Goal: Find specific page/section: Find specific page/section

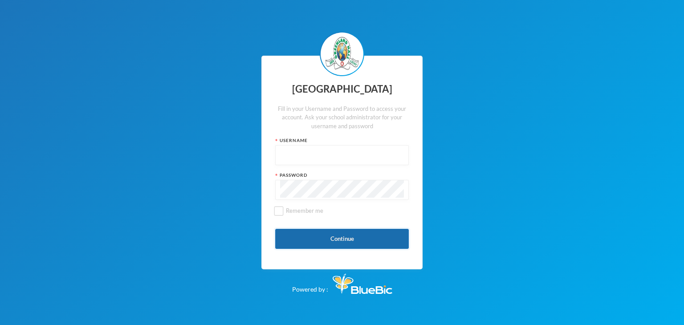
type input "glhc21"
click at [345, 239] on button "Continue" at bounding box center [342, 239] width 134 height 20
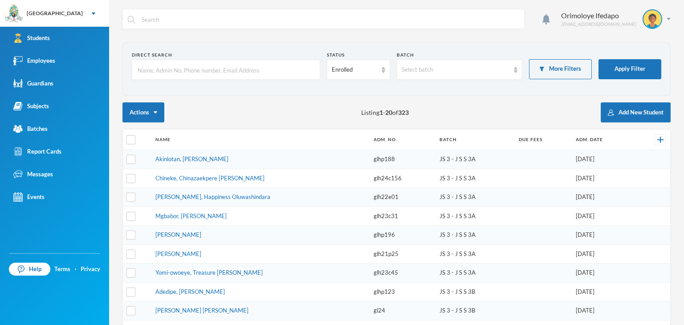
click at [179, 70] on input "text" at bounding box center [226, 70] width 179 height 20
click at [176, 76] on input "text" at bounding box center [226, 70] width 179 height 20
type input "i"
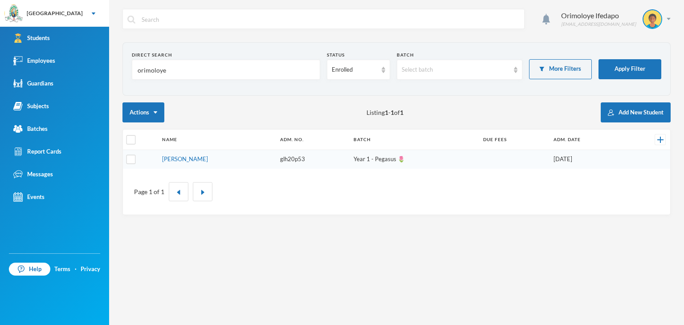
type input "orimoloye"
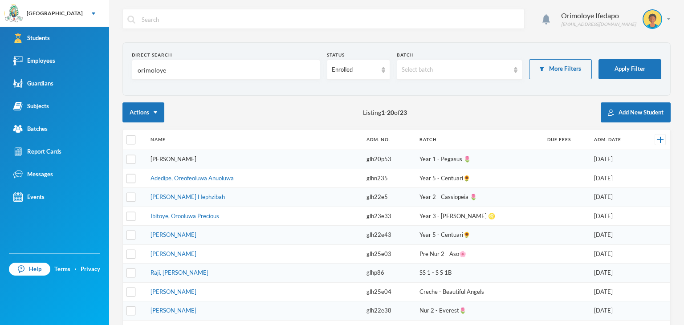
click at [189, 158] on link "[PERSON_NAME]" at bounding box center [173, 158] width 46 height 7
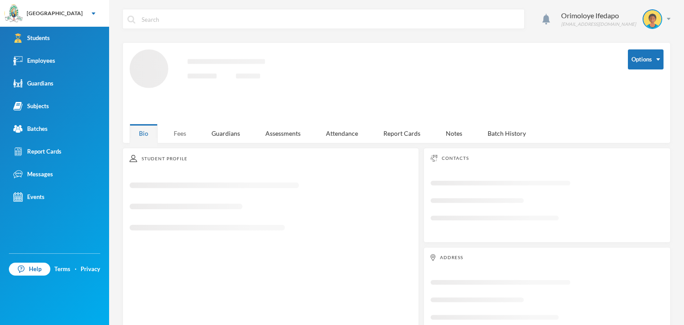
click at [184, 135] on div "Fees" at bounding box center [179, 133] width 31 height 19
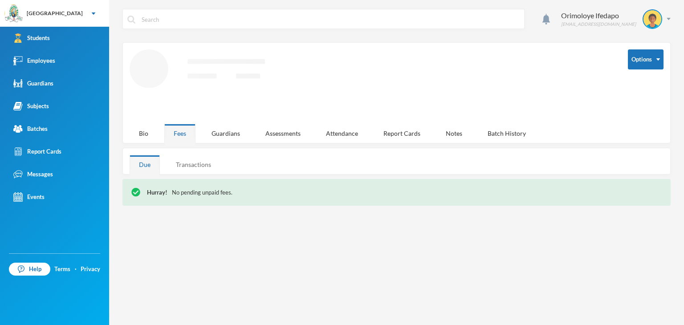
click at [199, 167] on div "Transactions" at bounding box center [193, 164] width 54 height 19
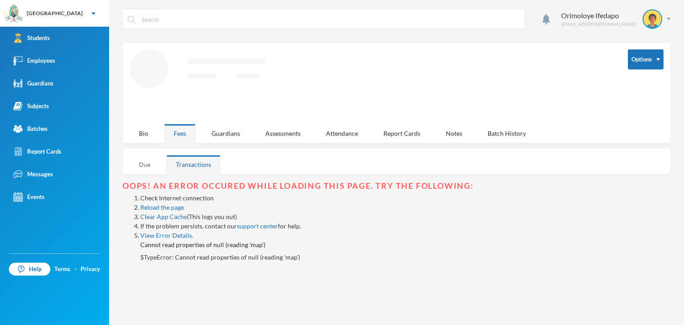
click at [140, 161] on div "Due" at bounding box center [145, 164] width 30 height 19
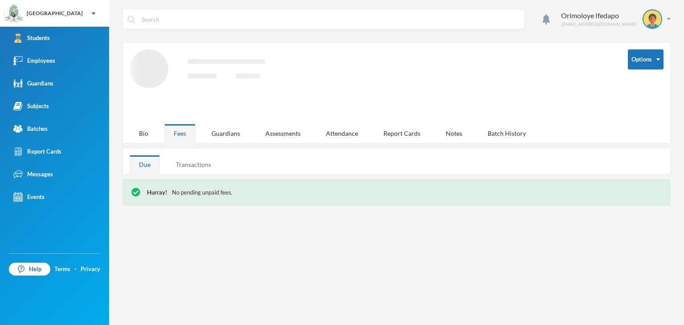
click at [185, 170] on div "Transactions" at bounding box center [193, 164] width 54 height 19
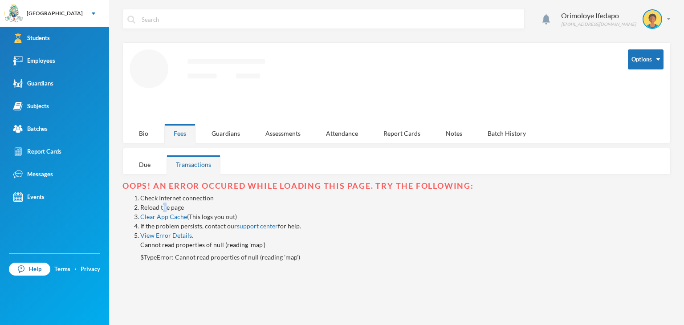
click at [164, 208] on link "Reload the page" at bounding box center [162, 207] width 44 height 8
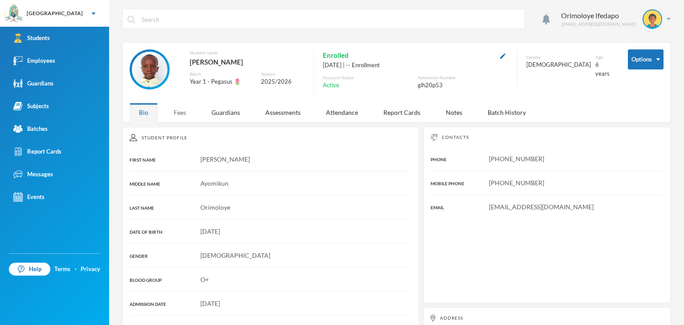
click at [185, 111] on div "Fees" at bounding box center [179, 112] width 31 height 19
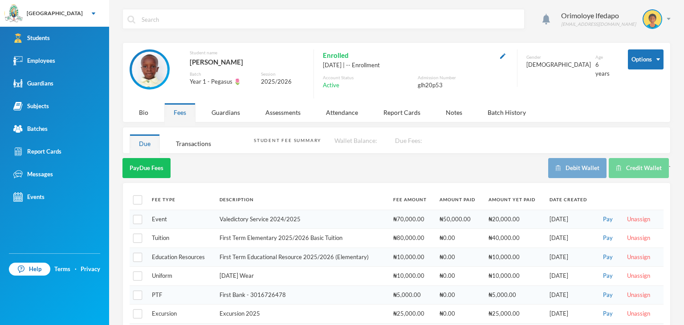
scroll to position [32, 0]
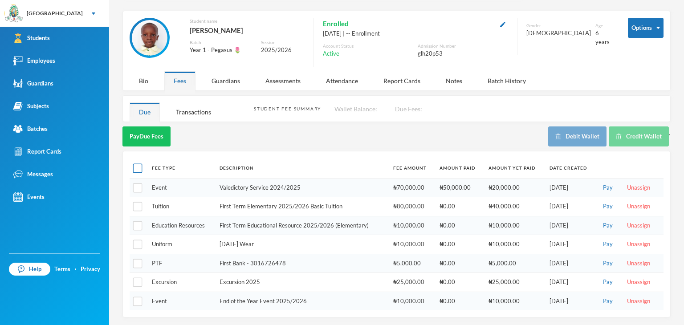
click at [140, 171] on input "checkbox" at bounding box center [137, 168] width 9 height 9
checkbox input "true"
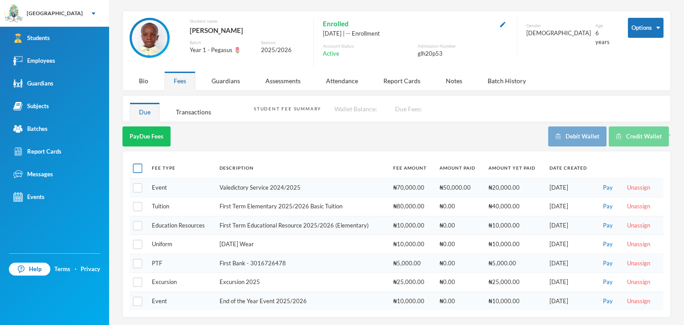
checkbox input "true"
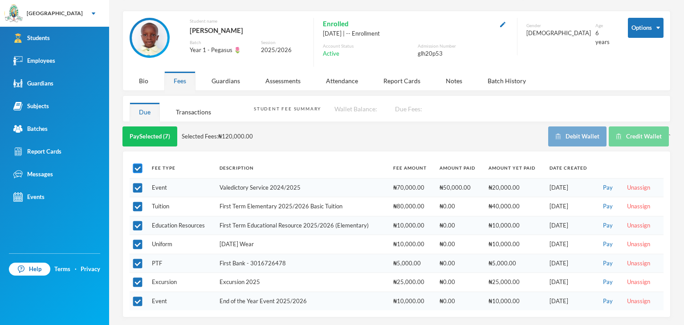
click at [137, 166] on input "checkbox" at bounding box center [137, 168] width 9 height 9
checkbox input "false"
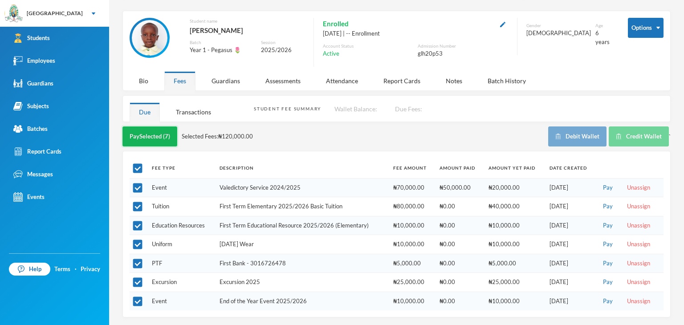
checkbox input "false"
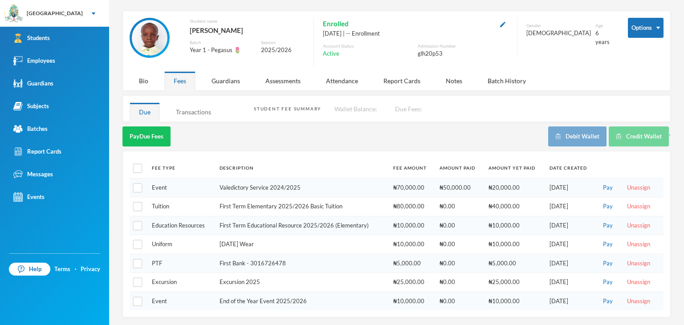
click at [195, 116] on div "Transactions" at bounding box center [193, 111] width 54 height 19
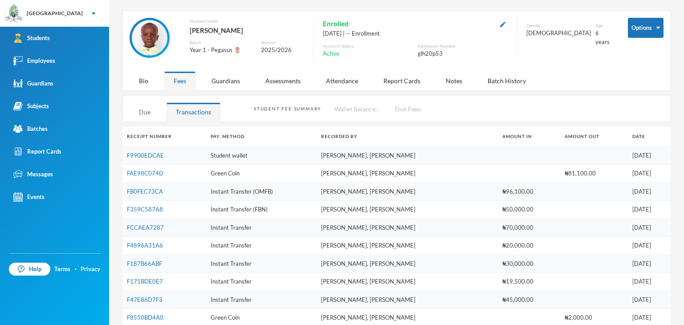
click at [145, 113] on div "Due" at bounding box center [145, 111] width 30 height 19
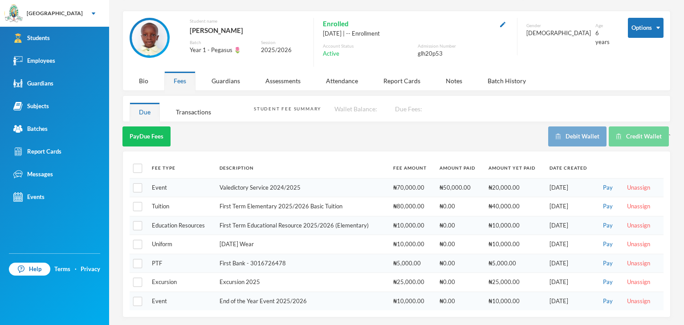
click at [354, 107] on span "Wallet Balance:" at bounding box center [355, 109] width 43 height 8
click at [349, 107] on span "Wallet Balance:" at bounding box center [355, 109] width 43 height 8
click at [181, 112] on div "Transactions" at bounding box center [193, 111] width 54 height 19
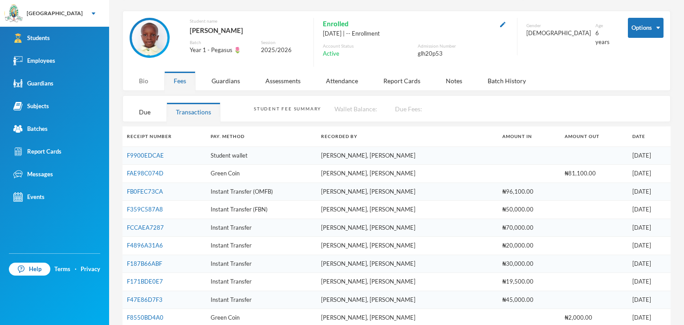
click at [150, 79] on div "Bio" at bounding box center [144, 80] width 28 height 19
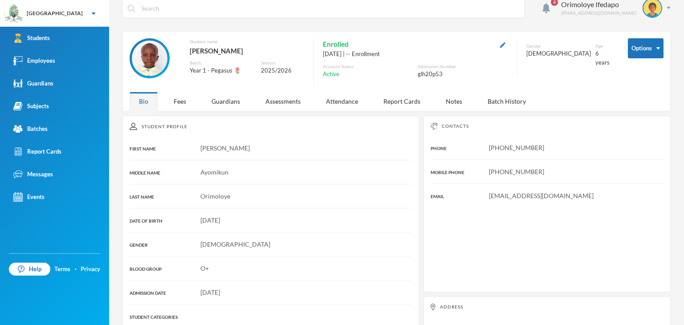
scroll to position [0, 0]
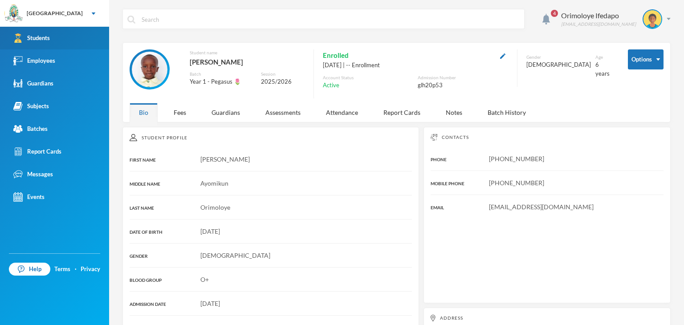
click at [52, 40] on link "Students" at bounding box center [54, 38] width 109 height 23
click at [52, 39] on link "Students" at bounding box center [54, 38] width 109 height 23
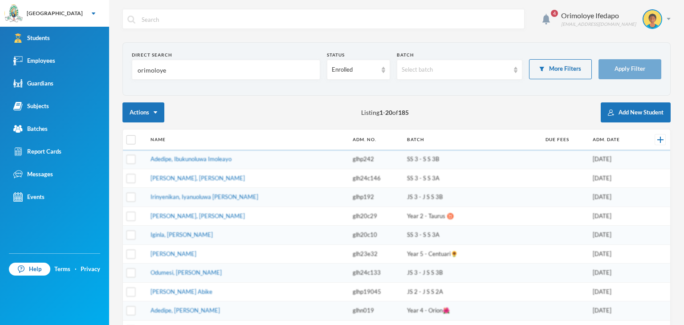
click at [199, 65] on input "orimoloye" at bounding box center [226, 70] width 179 height 20
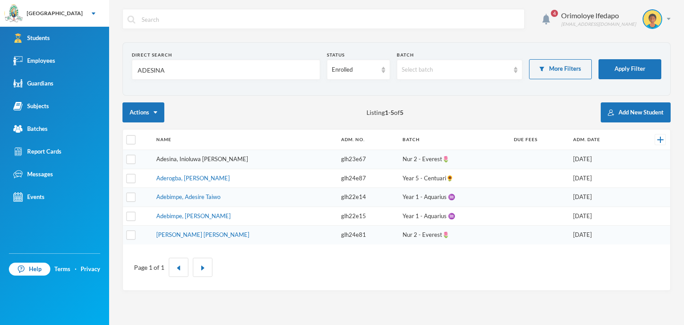
type input "ADESINA"
click at [182, 162] on link "Adesina, Inioluwa [PERSON_NAME]" at bounding box center [202, 158] width 92 height 7
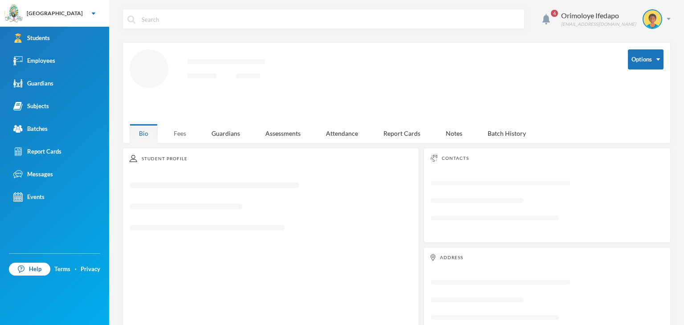
click at [178, 132] on div "Fees" at bounding box center [179, 133] width 31 height 19
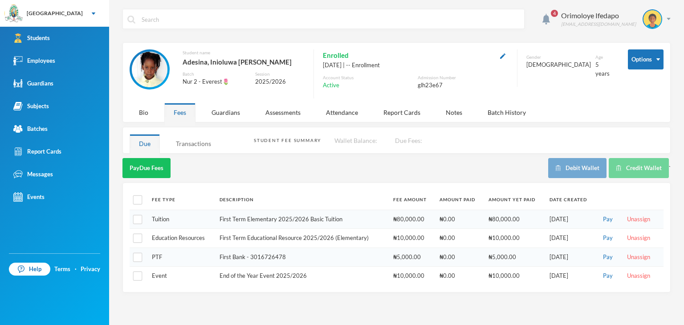
click at [197, 150] on div "Transactions" at bounding box center [193, 143] width 54 height 19
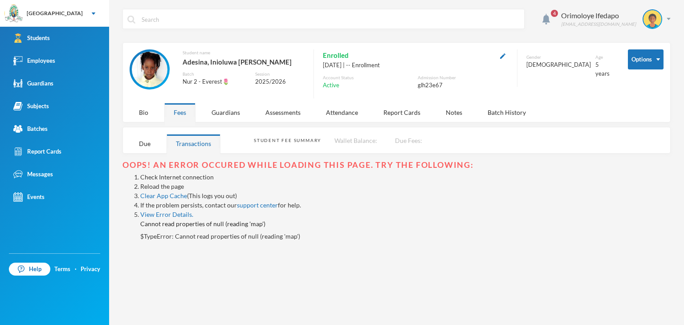
click at [177, 186] on link "Reload the page" at bounding box center [162, 187] width 44 height 8
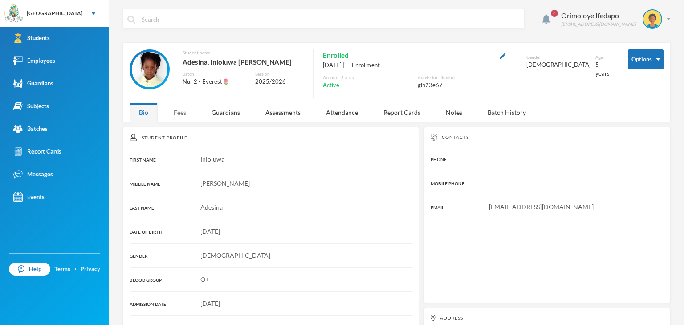
click at [178, 115] on div "Fees" at bounding box center [179, 112] width 31 height 19
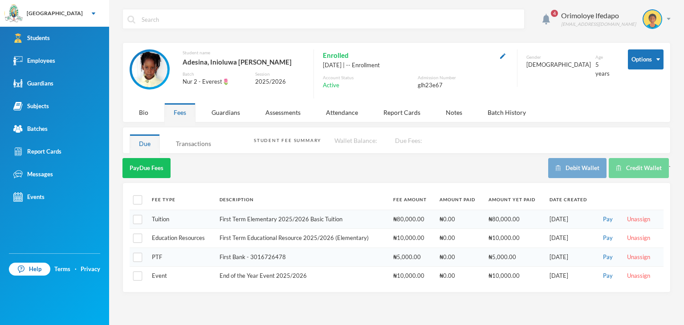
click at [191, 146] on div "Transactions" at bounding box center [193, 143] width 54 height 19
